Goal: Use online tool/utility: Utilize a website feature to perform a specific function

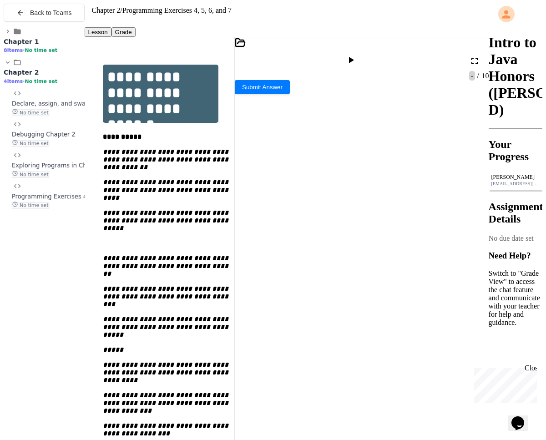
click at [245, 46] on icon at bounding box center [240, 43] width 9 height 8
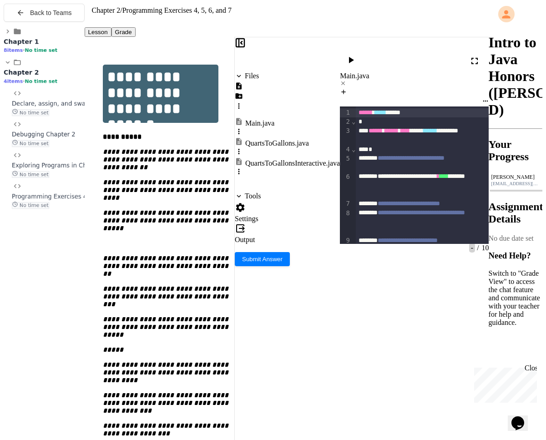
click at [243, 82] on icon at bounding box center [239, 86] width 8 height 8
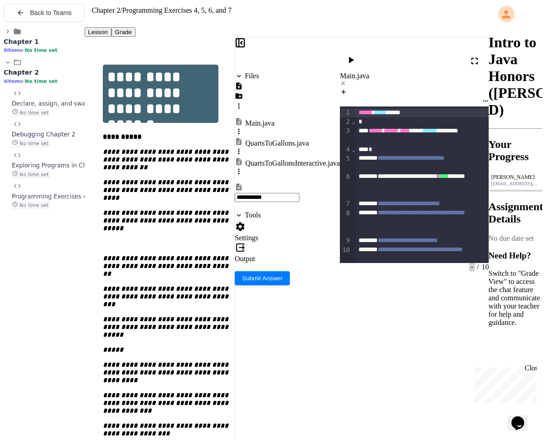
type input "**********"
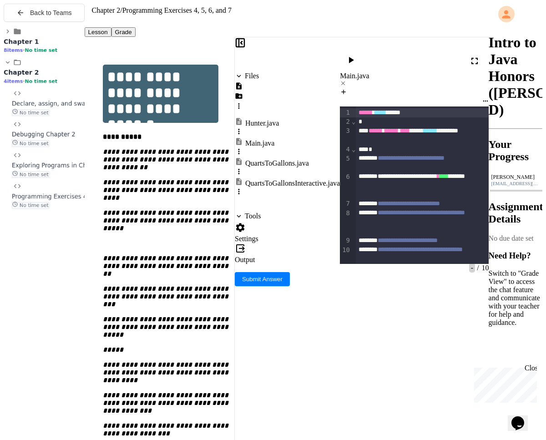
click at [277, 119] on div "Hunter.java" at bounding box center [262, 123] width 34 height 8
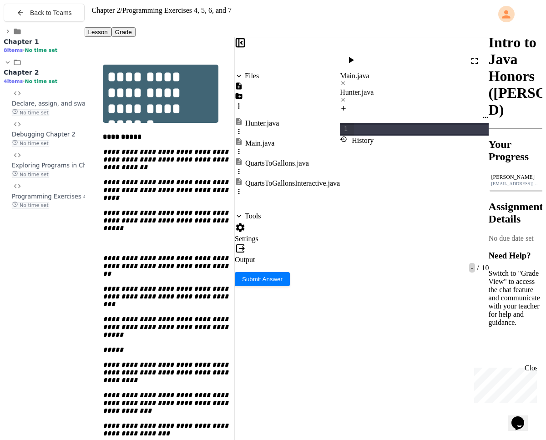
click at [476, 55] on icon at bounding box center [474, 60] width 11 height 11
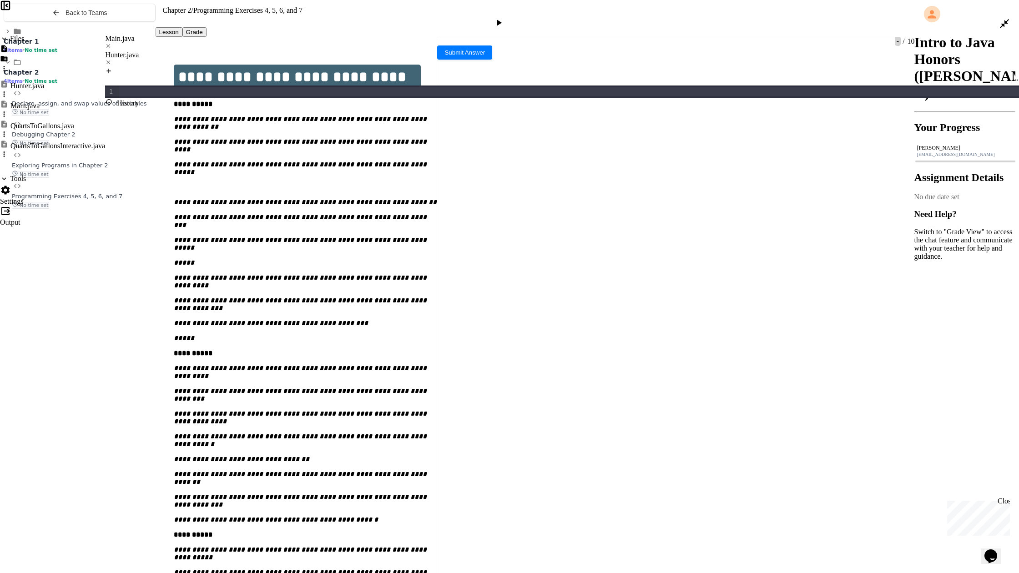
click at [115, 35] on div "Main.java" at bounding box center [562, 43] width 914 height 16
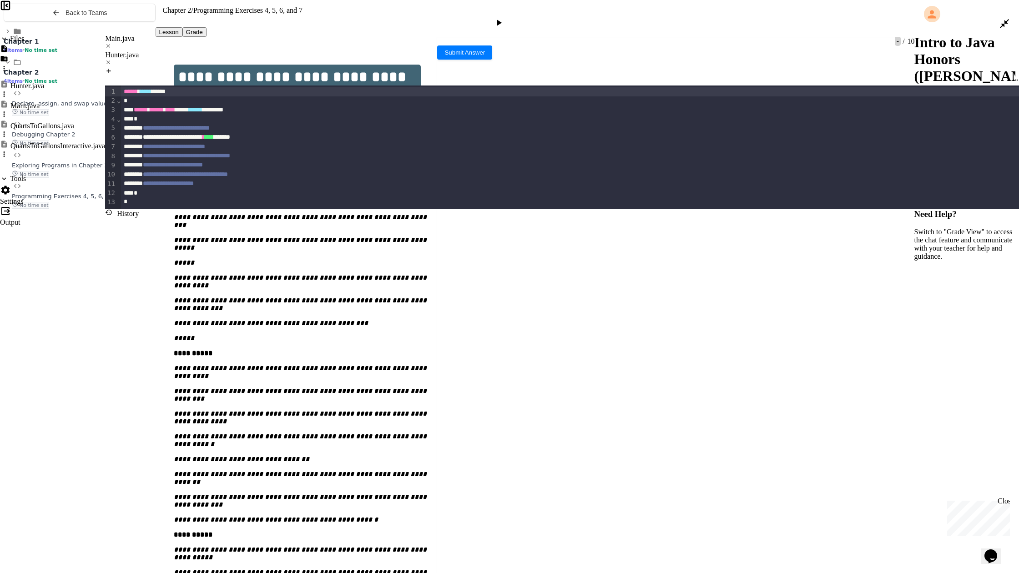
click at [185, 51] on div "Hunter.java" at bounding box center [562, 55] width 914 height 8
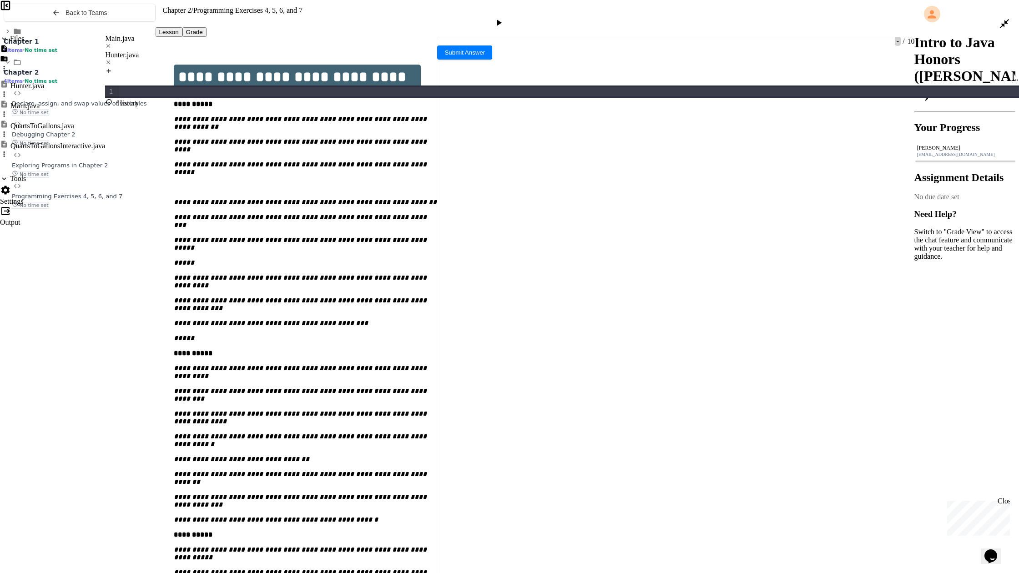
click at [191, 86] on div at bounding box center [569, 92] width 900 height 13
click at [115, 35] on div "Main.java" at bounding box center [562, 39] width 914 height 8
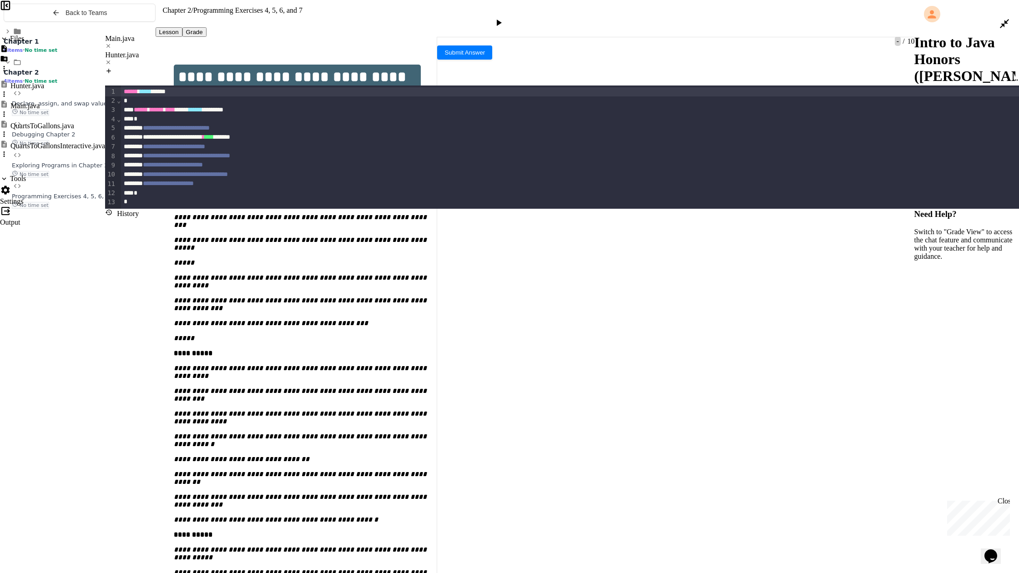
click at [168, 51] on div "Hunter.java" at bounding box center [562, 55] width 914 height 8
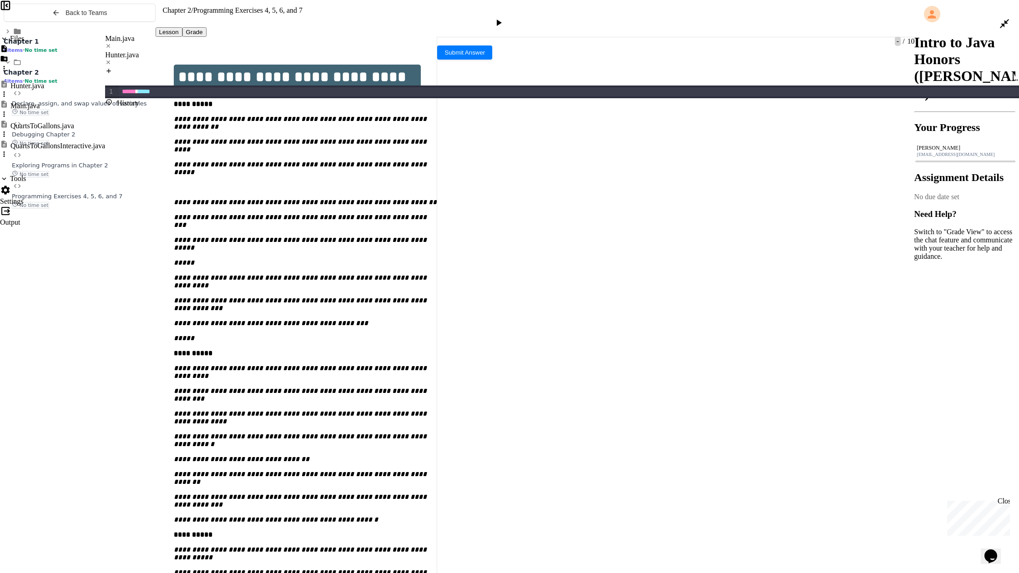
click at [197, 87] on div "****** *****" at bounding box center [574, 91] width 910 height 9
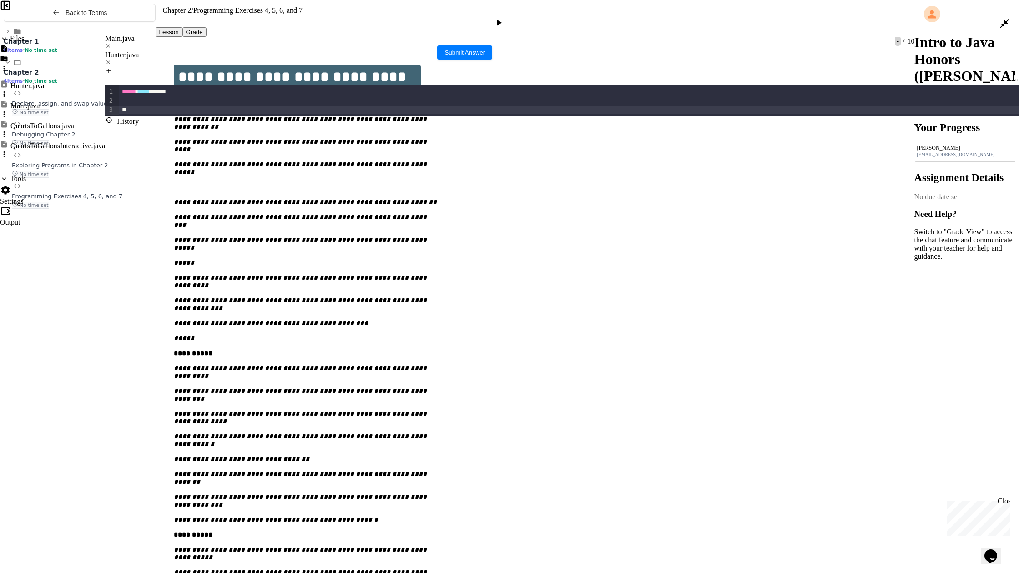
click at [124, 35] on div "Main.java" at bounding box center [562, 39] width 914 height 8
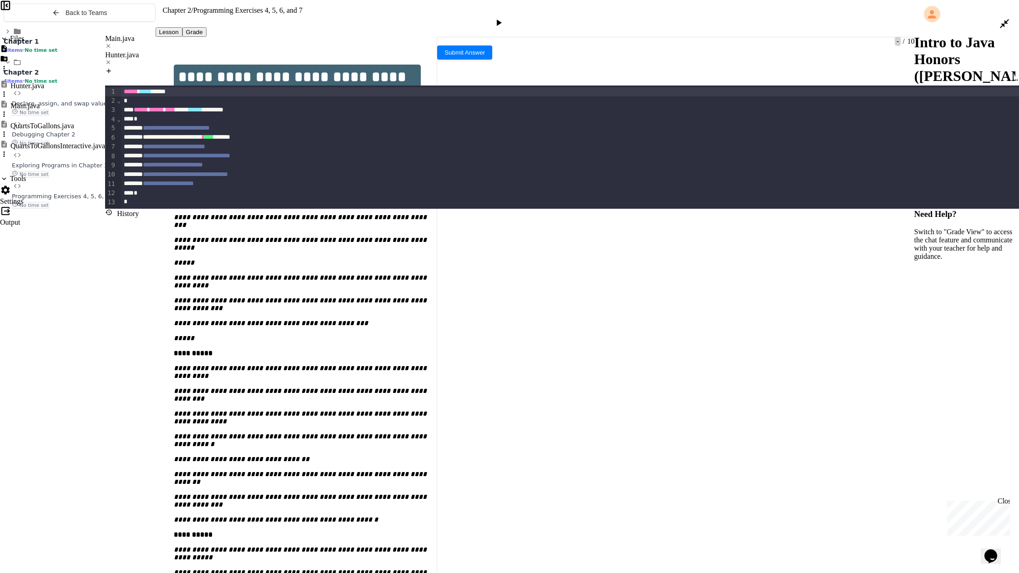
click at [174, 51] on div "Hunter.java" at bounding box center [562, 55] width 914 height 8
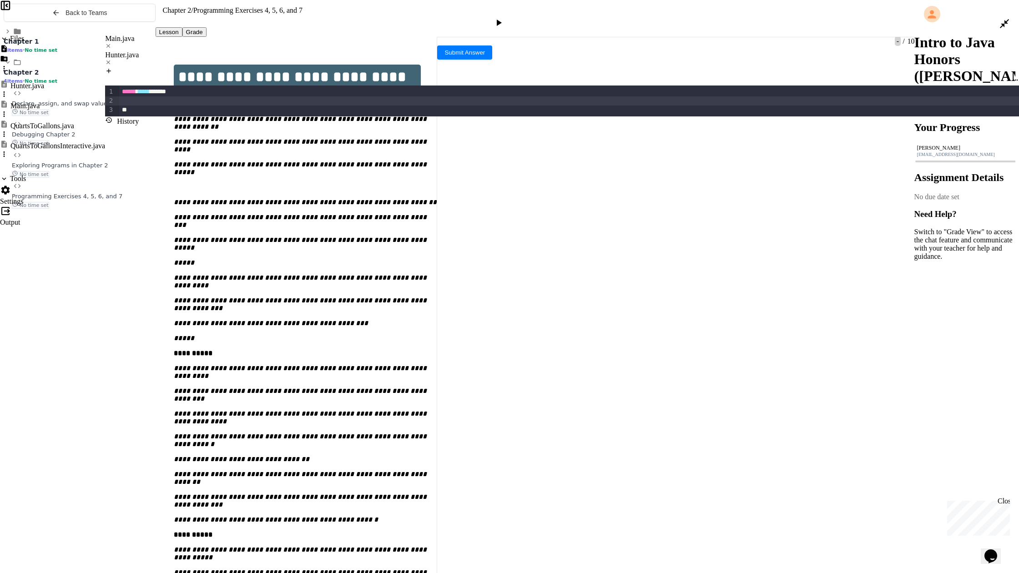
click at [167, 96] on div at bounding box center [574, 100] width 910 height 9
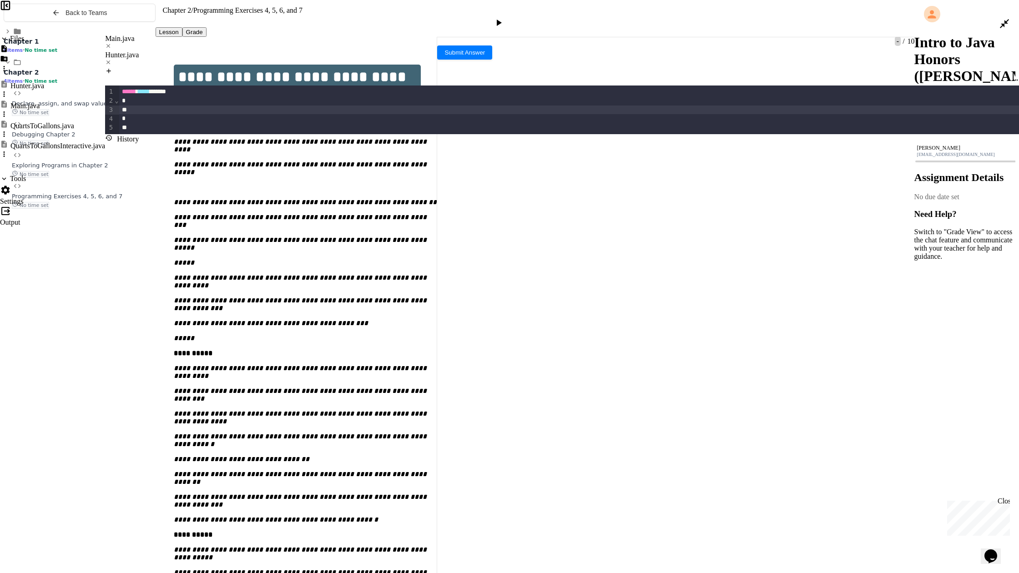
click at [111, 35] on div "Main.java" at bounding box center [562, 39] width 914 height 8
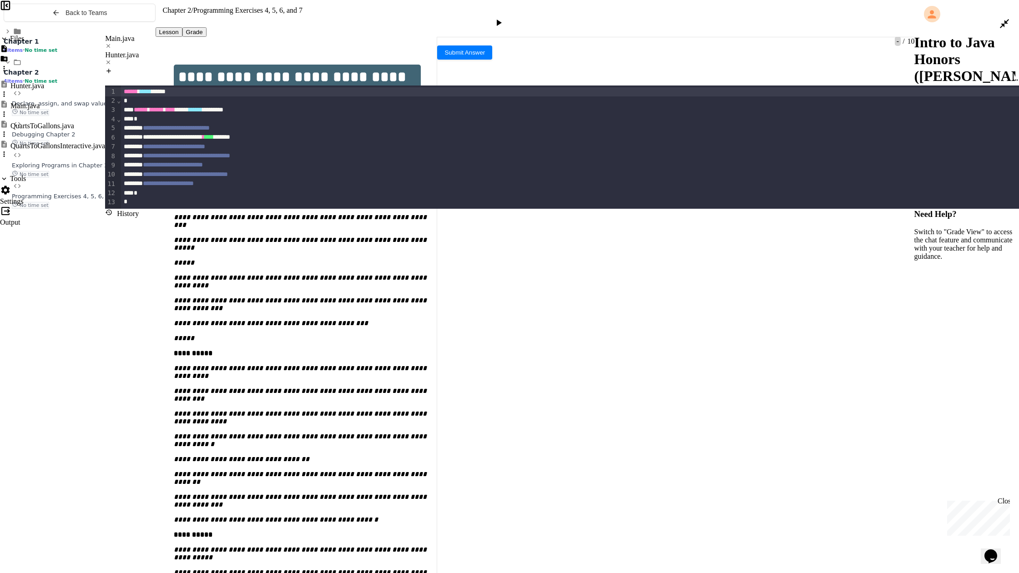
click at [165, 51] on div "Hunter.java" at bounding box center [562, 55] width 914 height 8
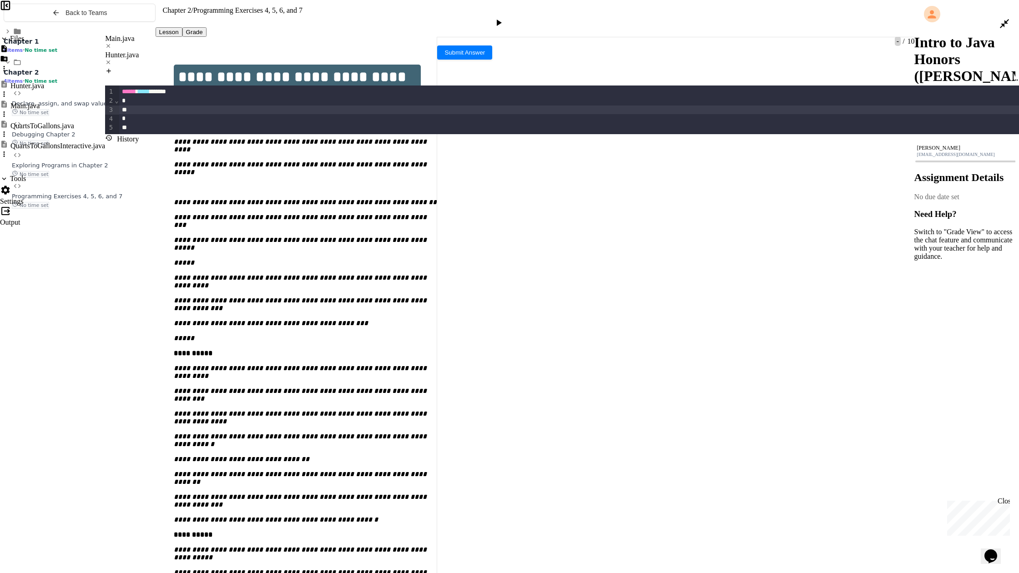
click at [40, 122] on div "QuartsToGallons.java" at bounding box center [42, 126] width 64 height 8
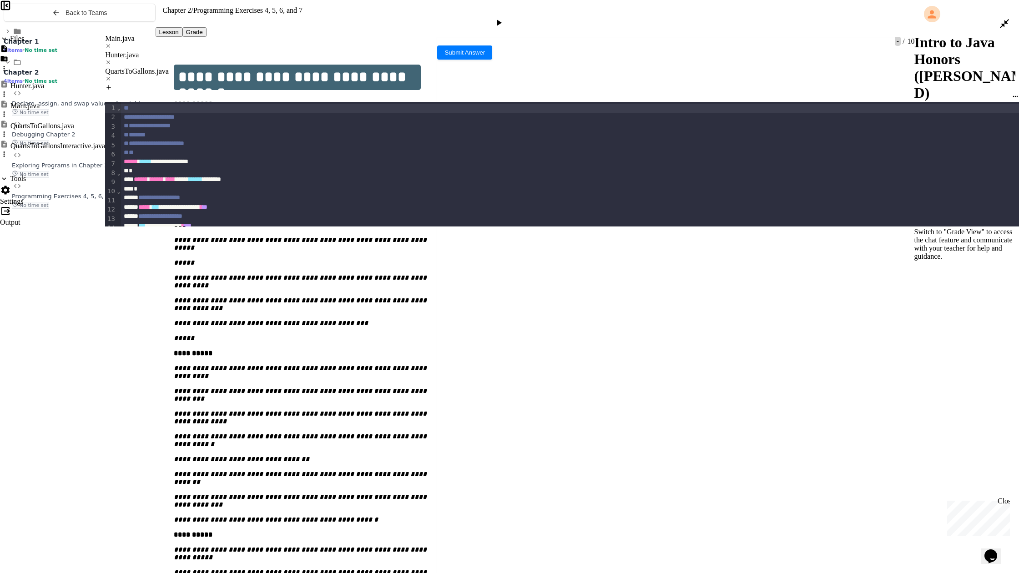
click at [165, 51] on div "Hunter.java" at bounding box center [562, 55] width 914 height 8
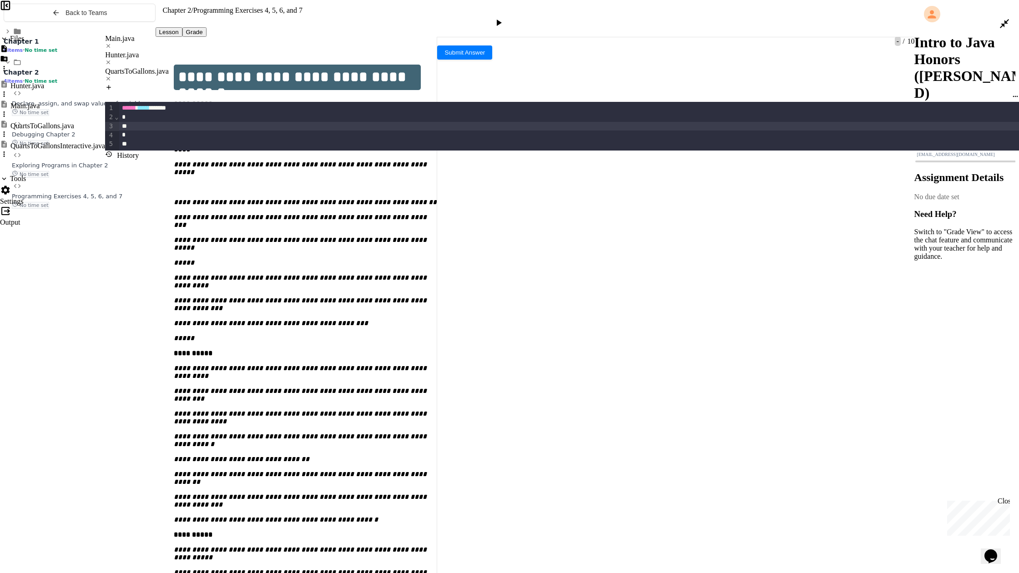
click at [169, 122] on div at bounding box center [574, 126] width 910 height 9
click at [148, 123] on span "**" at bounding box center [145, 126] width 5 height 6
click at [246, 67] on div "QuartsToGallons.java" at bounding box center [562, 71] width 914 height 8
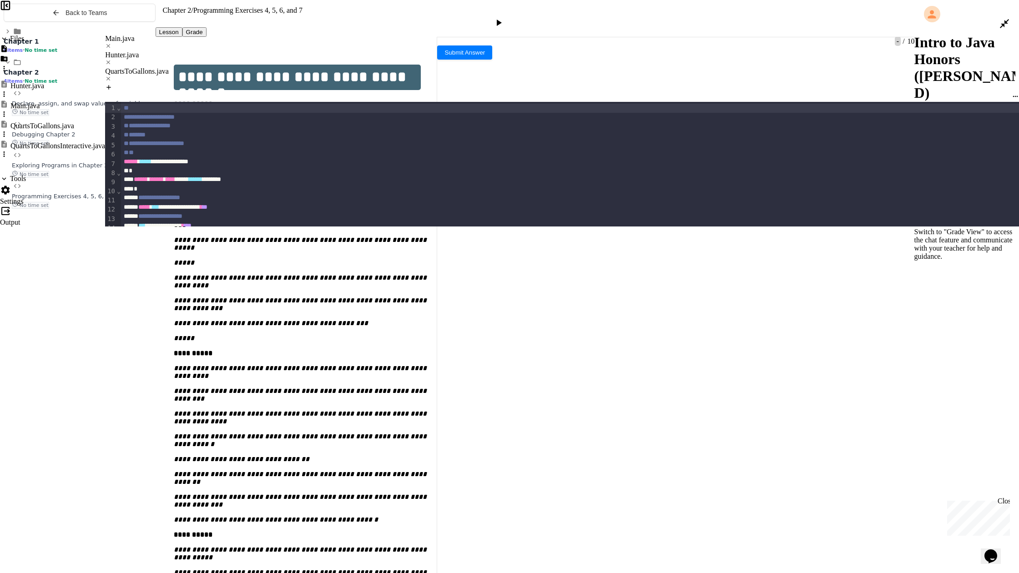
click at [178, 51] on div "Hunter.java" at bounding box center [562, 55] width 914 height 8
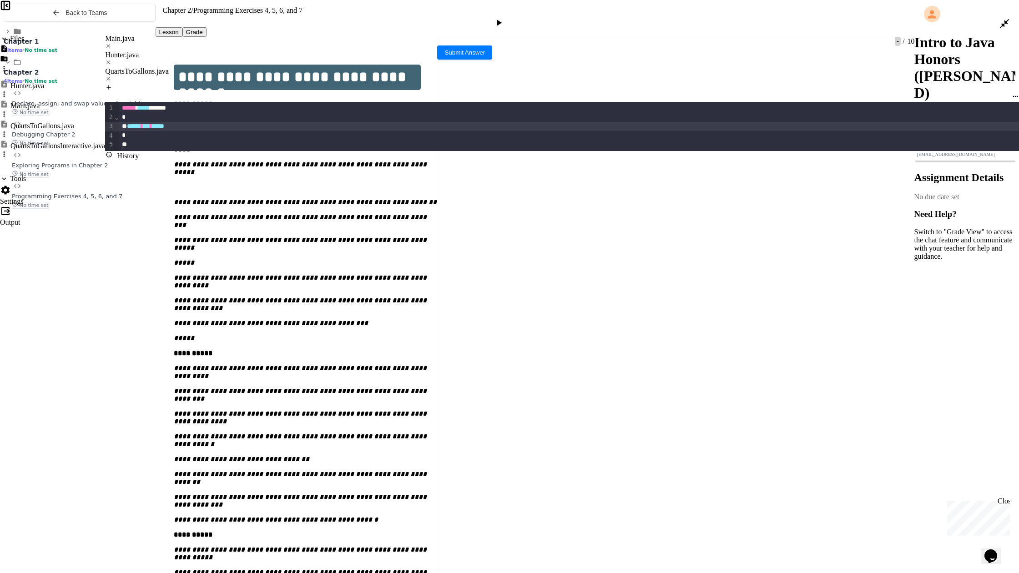
click at [239, 67] on div "QuartsToGallons.java" at bounding box center [562, 71] width 914 height 8
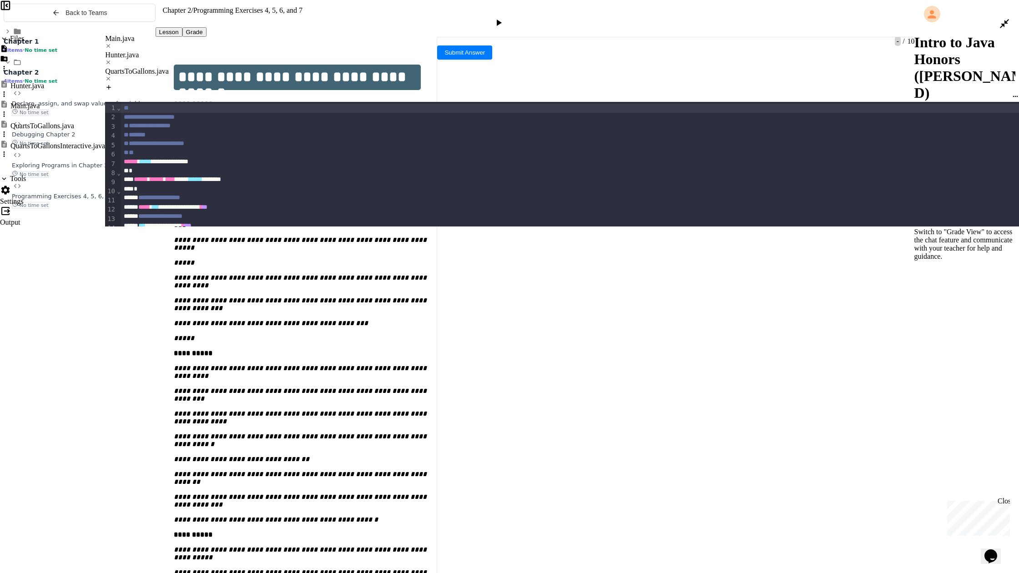
click at [181, 51] on div "Hunter.java" at bounding box center [562, 59] width 914 height 16
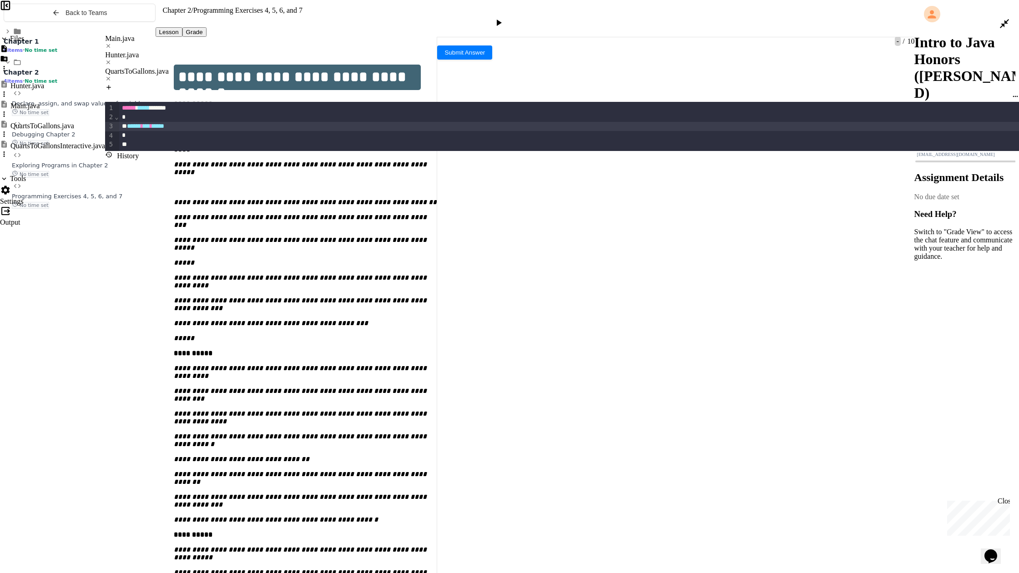
click at [182, 122] on div "****** * *** * *****" at bounding box center [574, 126] width 910 height 9
click at [506, 17] on div at bounding box center [499, 23] width 13 height 13
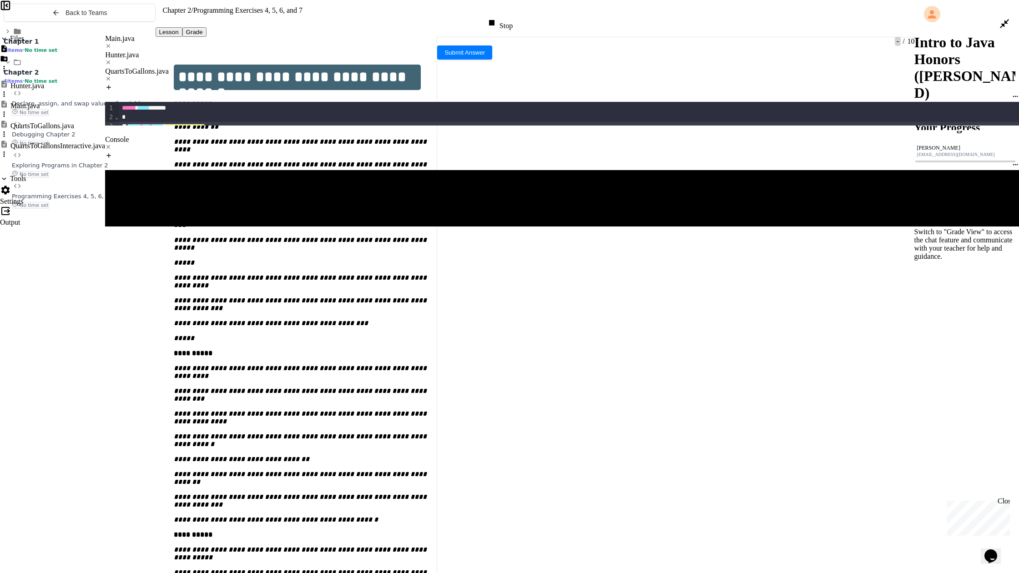
click at [111, 75] on icon at bounding box center [108, 78] width 6 height 6
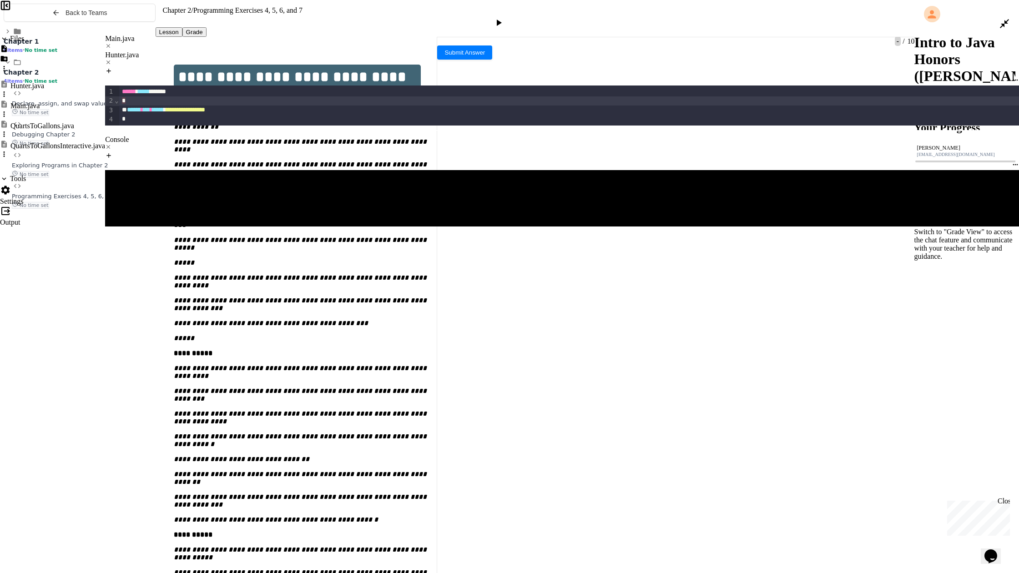
click at [252, 96] on div "*" at bounding box center [574, 100] width 910 height 9
click at [252, 106] on div "**********" at bounding box center [574, 110] width 910 height 9
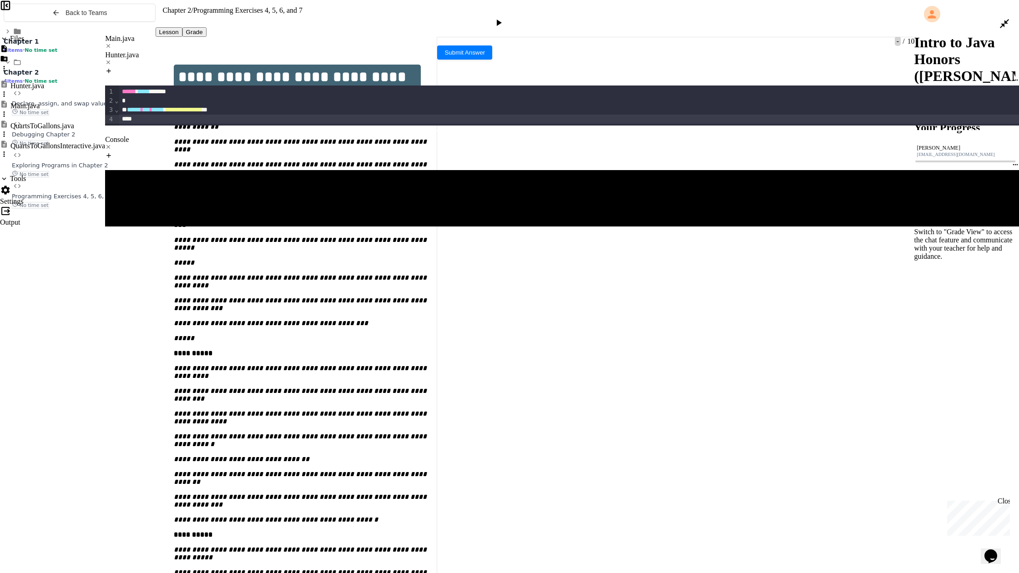
click at [504, 17] on icon at bounding box center [498, 22] width 11 height 11
click at [121, 35] on div "Main.java" at bounding box center [562, 39] width 914 height 8
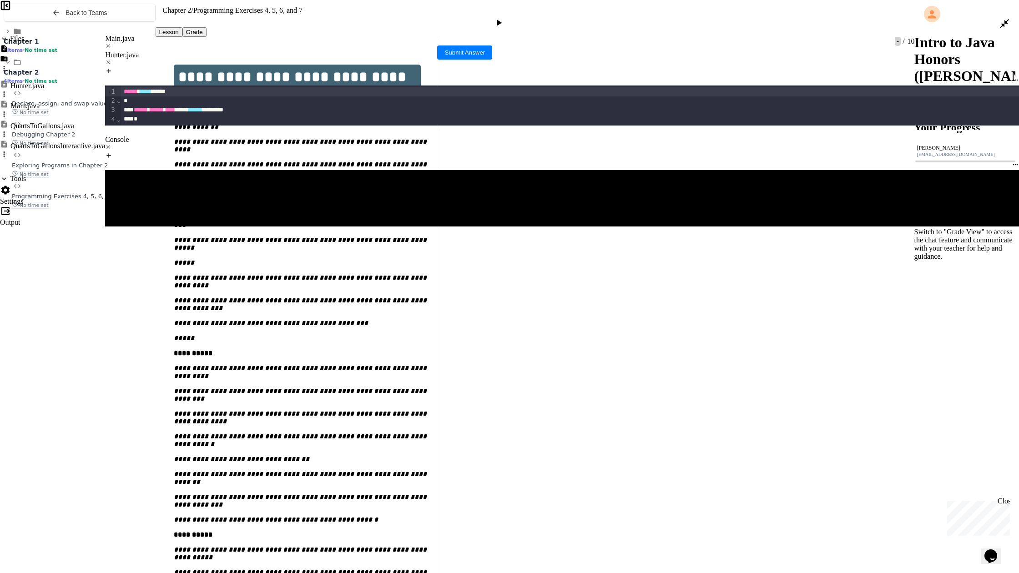
click at [48, 142] on div "QuartsToGallonsInteractive.java" at bounding box center [57, 146] width 95 height 8
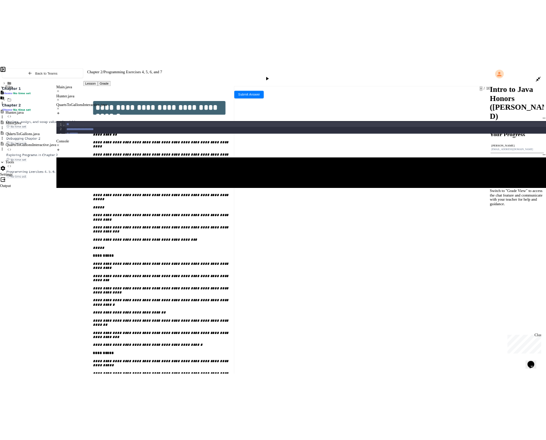
scroll to position [37, 0]
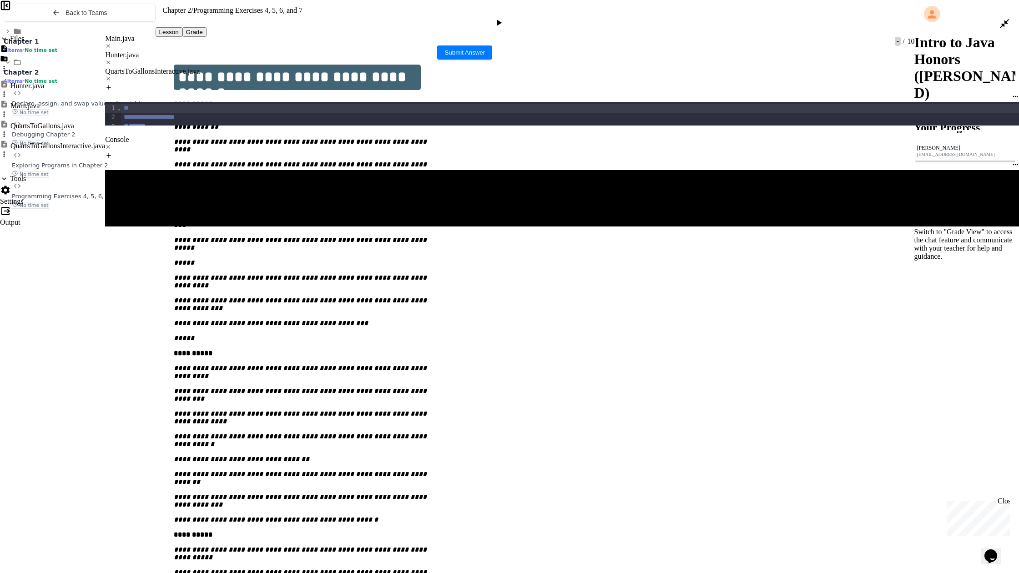
click at [177, 51] on div "Hunter.java" at bounding box center [562, 55] width 914 height 8
click at [245, 122] on div "**********" at bounding box center [574, 126] width 910 height 9
click at [207, 123] on span "*" at bounding box center [204, 126] width 5 height 6
click at [260, 122] on div "**********" at bounding box center [574, 126] width 910 height 9
click at [504, 17] on icon at bounding box center [498, 22] width 11 height 11
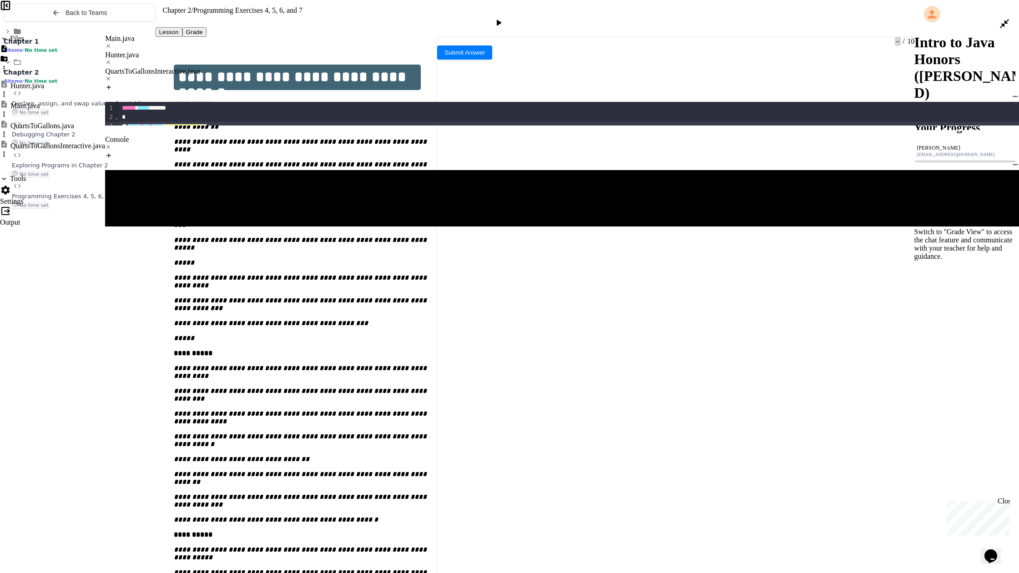
click at [179, 122] on div "**********" at bounding box center [574, 126] width 910 height 9
click at [504, 17] on icon at bounding box center [498, 22] width 11 height 11
click at [204, 59] on div at bounding box center [562, 63] width 914 height 8
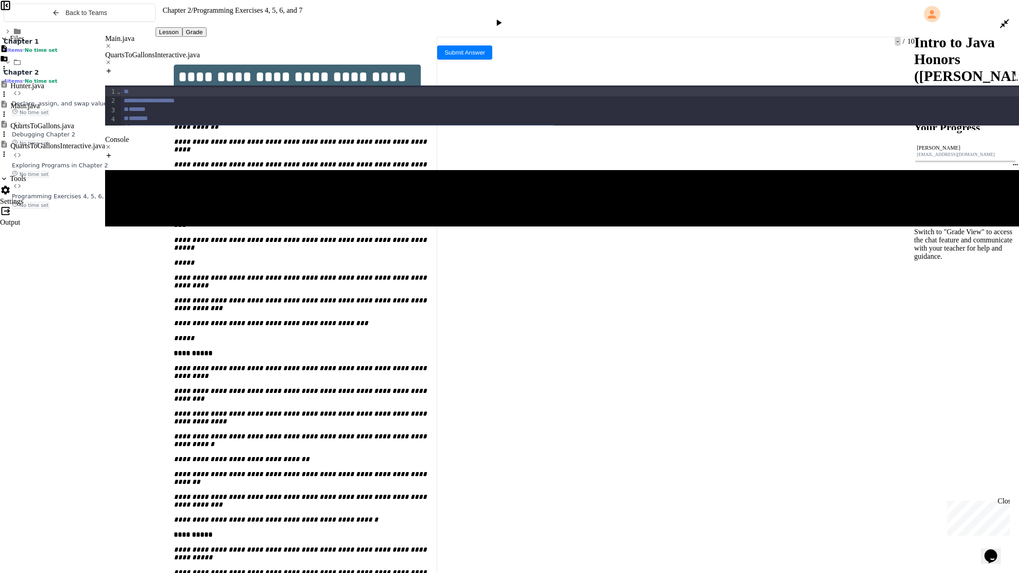
click at [545, 18] on icon at bounding box center [1004, 23] width 11 height 11
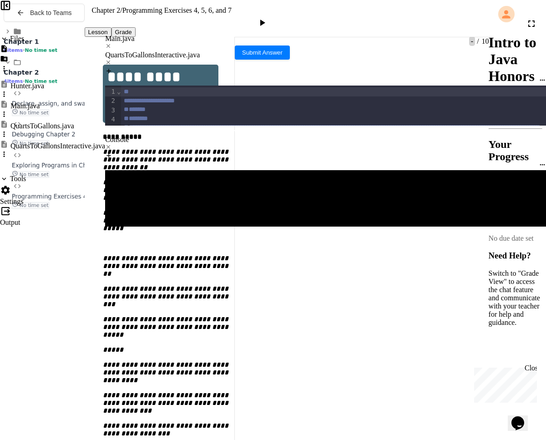
click at [441, 59] on div "QuartsToGallonsInteractive.java" at bounding box center [325, 55] width 441 height 8
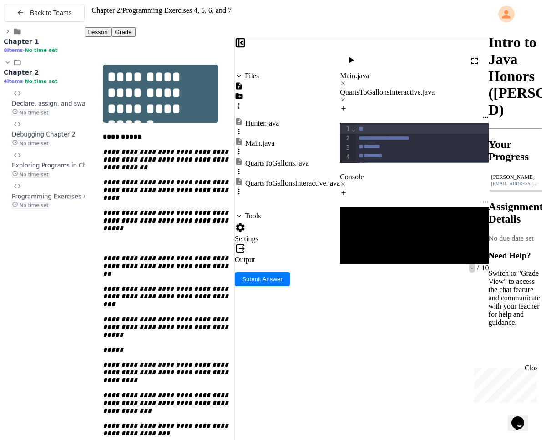
click at [446, 88] on div "QuartsToGallonsInteractive.java" at bounding box center [414, 92] width 149 height 8
click at [474, 55] on icon at bounding box center [474, 60] width 11 height 11
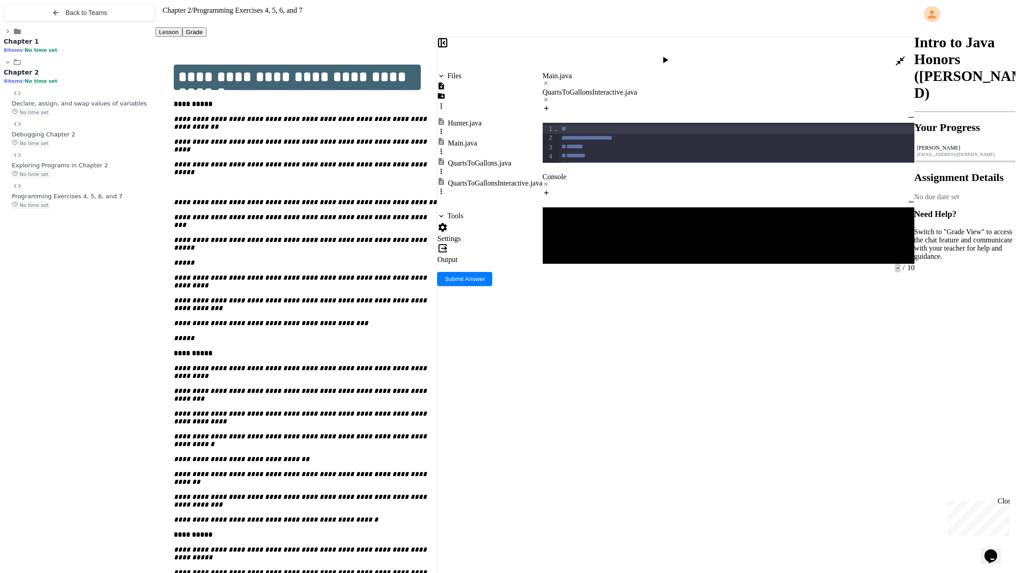
click at [543, 96] on icon at bounding box center [546, 99] width 6 height 6
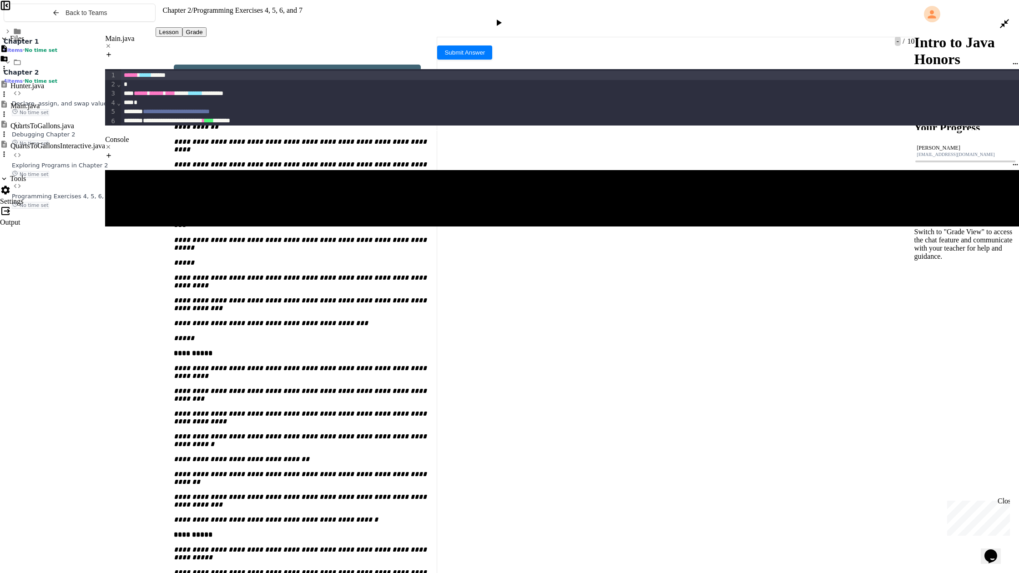
click at [545, 18] on icon at bounding box center [1004, 23] width 11 height 11
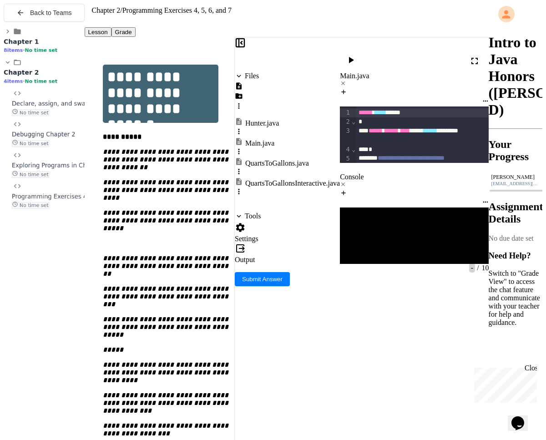
click at [354, 57] on icon at bounding box center [351, 60] width 5 height 6
click at [254, 50] on div at bounding box center [362, 43] width 254 height 13
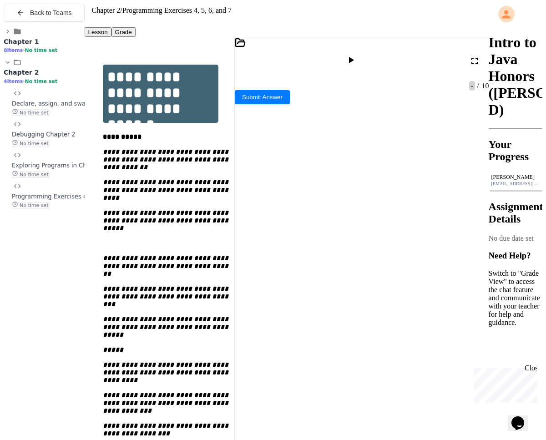
click at [240, 95] on icon at bounding box center [238, 93] width 4 height 4
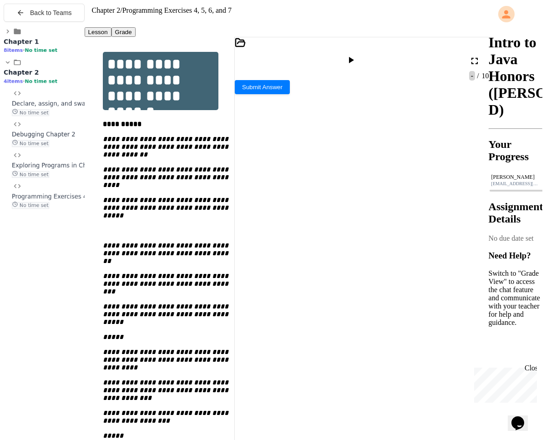
click at [257, 50] on div at bounding box center [362, 43] width 254 height 13
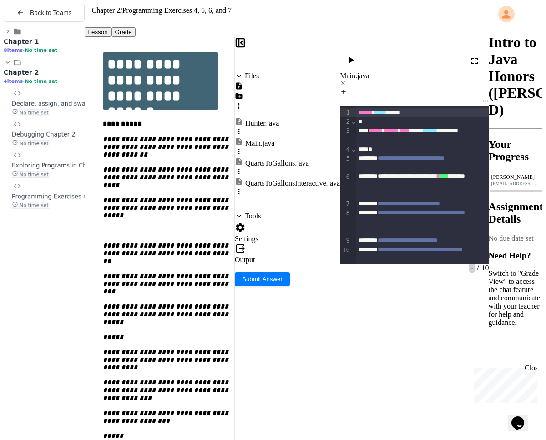
scroll to position [14, 0]
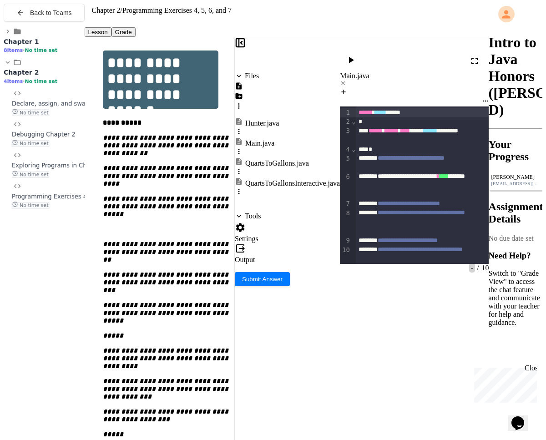
click at [243, 127] on icon at bounding box center [239, 131] width 8 height 8
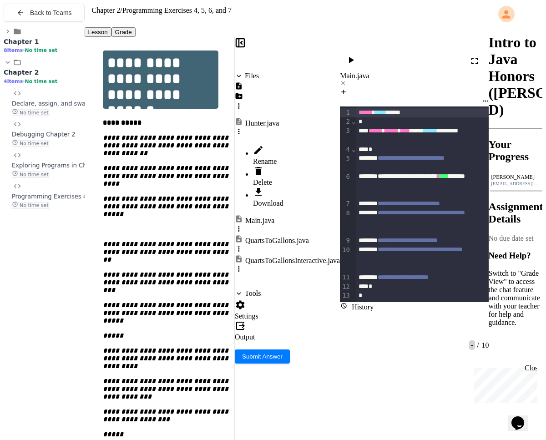
click at [335, 166] on div at bounding box center [296, 172] width 87 height 13
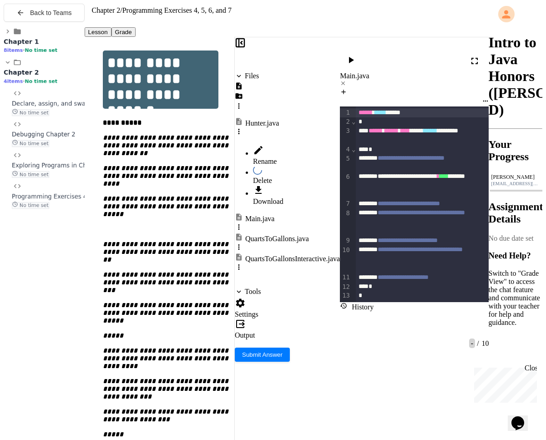
click at [336, 166] on div at bounding box center [296, 171] width 87 height 11
